Goal: Navigation & Orientation: Find specific page/section

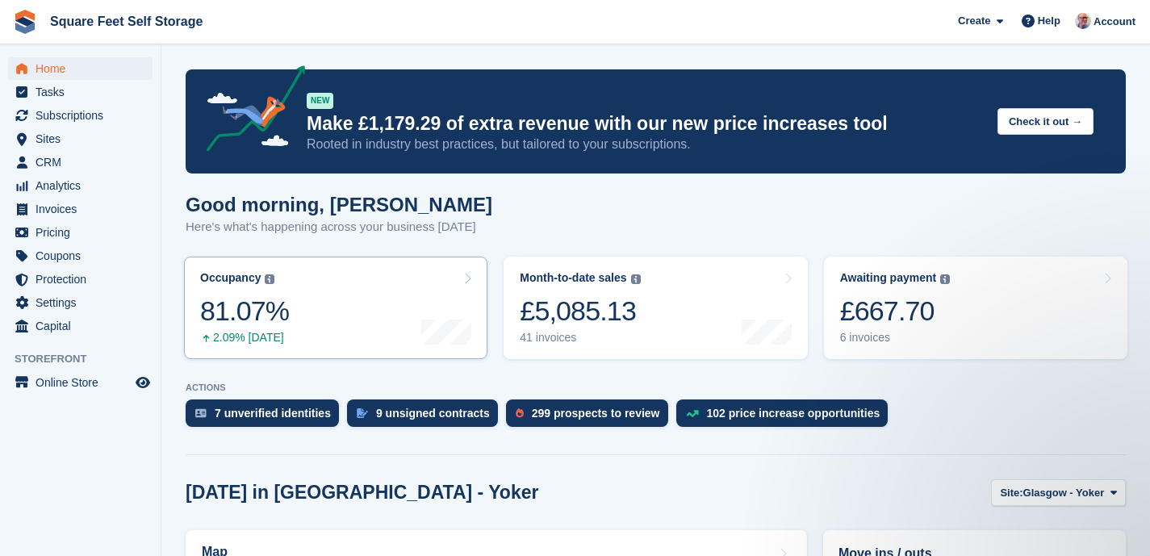
click at [353, 284] on link "Occupancy The percentage of all currently allocated units in terms of area. Inc…" at bounding box center [336, 308] width 304 height 103
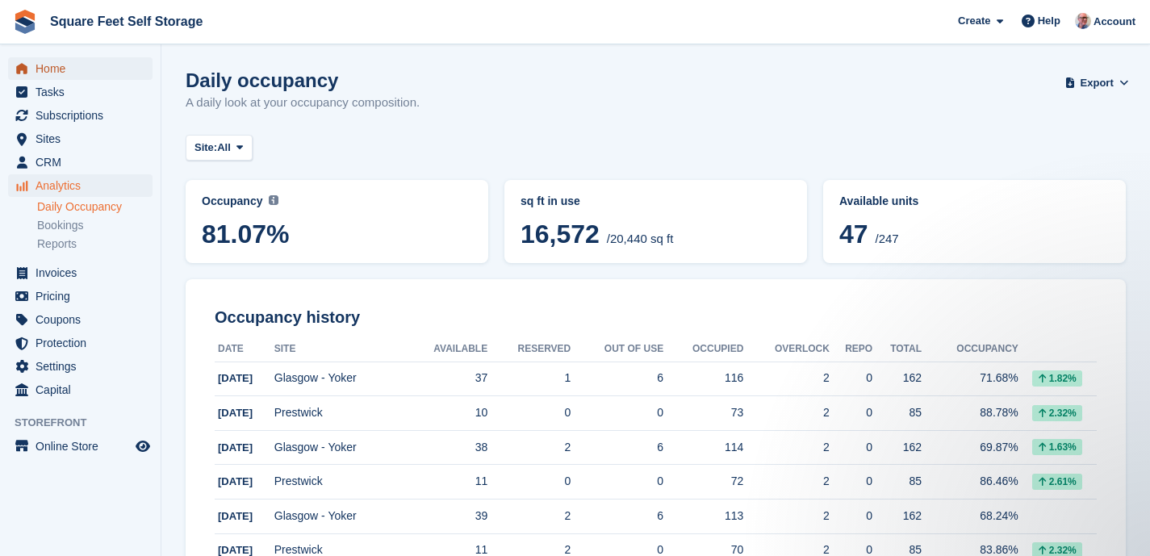
click at [78, 66] on span "Home" at bounding box center [84, 68] width 97 height 23
